Goal: Find specific page/section: Find specific page/section

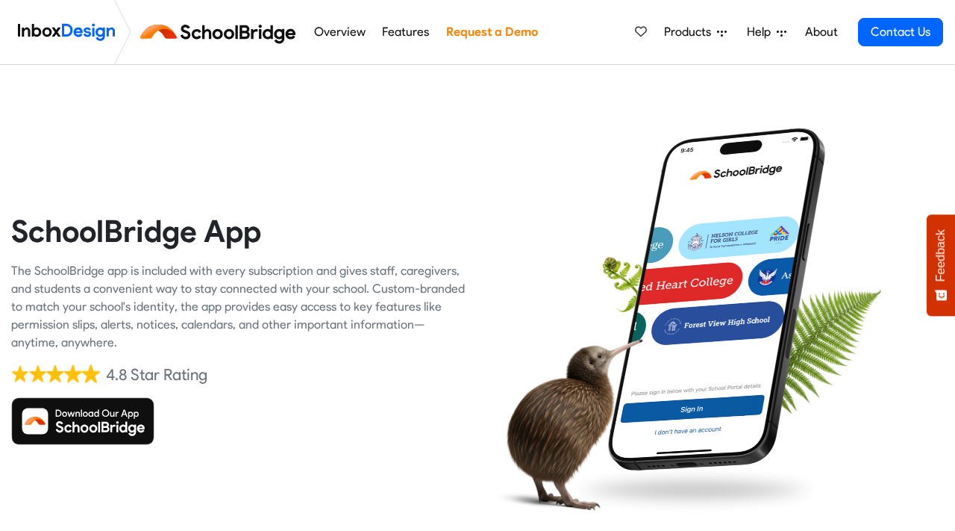
click at [122, 417] on img at bounding box center [82, 421] width 143 height 48
click at [128, 418] on img at bounding box center [82, 421] width 143 height 48
